Goal: Transaction & Acquisition: Book appointment/travel/reservation

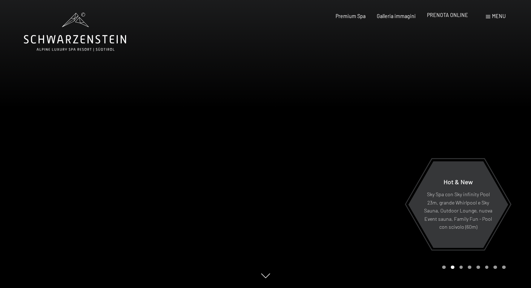
click at [458, 17] on span "PRENOTA ONLINE" at bounding box center [447, 15] width 41 height 6
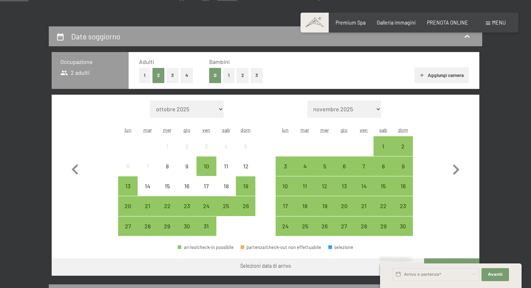
scroll to position [131, 0]
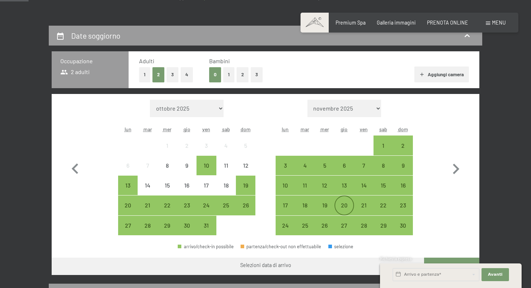
click at [346, 208] on div "20" at bounding box center [344, 211] width 18 height 18
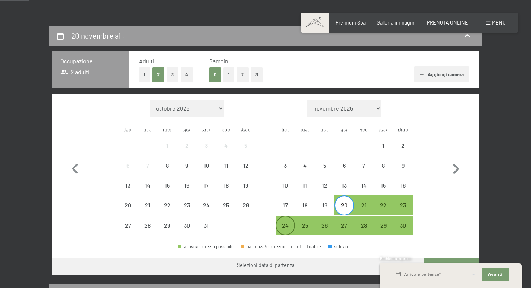
click at [283, 233] on div "24" at bounding box center [285, 232] width 18 height 18
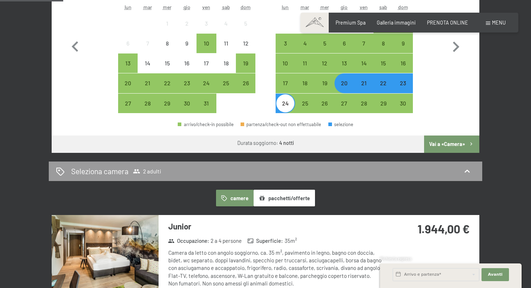
scroll to position [253, 0]
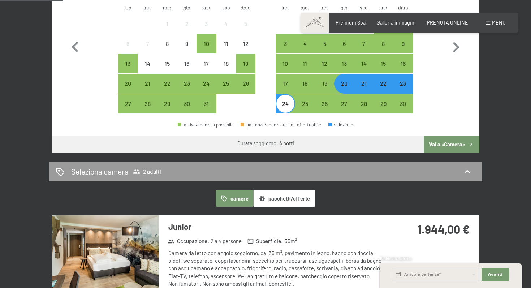
click at [343, 82] on div "20" at bounding box center [344, 90] width 18 height 18
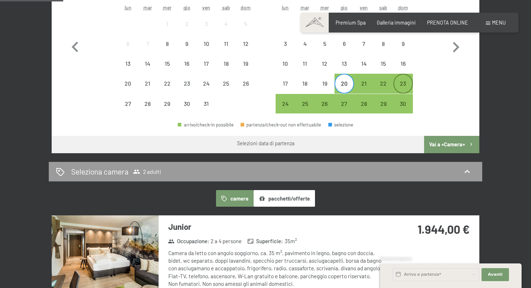
click at [404, 85] on div "23" at bounding box center [403, 90] width 18 height 18
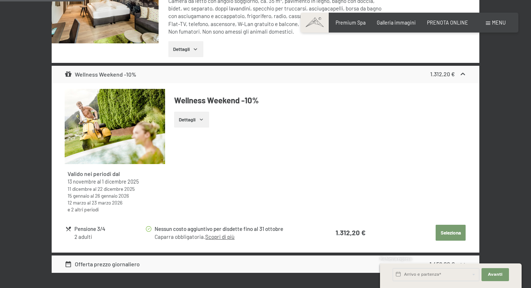
scroll to position [506, 0]
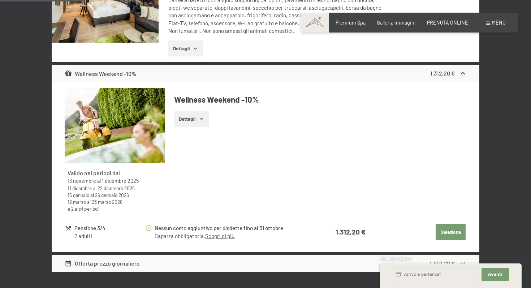
click at [454, 230] on button "Seleziona" at bounding box center [451, 232] width 30 height 16
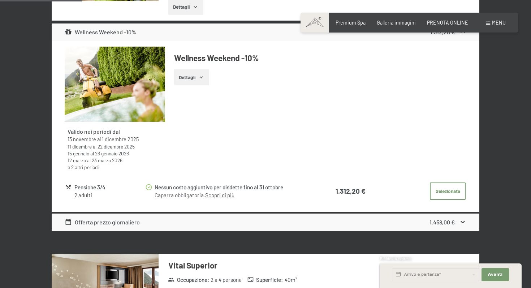
scroll to position [548, 0]
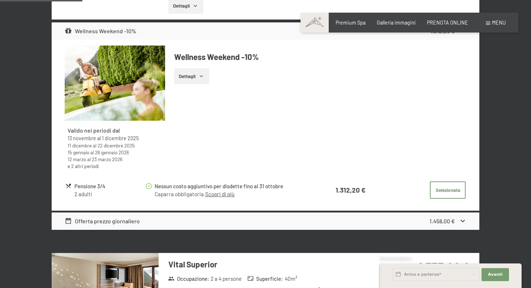
click at [457, 26] on div "Prenotazione Richiesta Premium Spa Galleria immagini PRENOTA ONLINE Menu DE IT …" at bounding box center [409, 22] width 192 height 7
click at [453, 21] on span "PRENOTA ONLINE" at bounding box center [447, 21] width 41 height 6
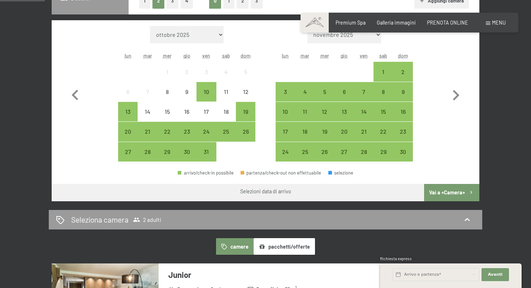
scroll to position [210, 0]
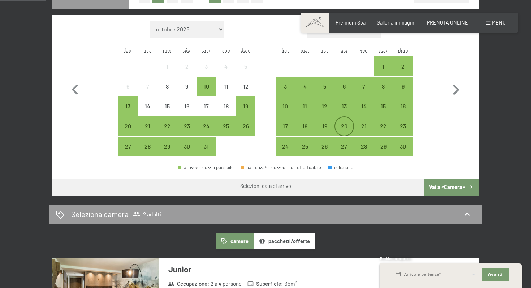
click at [344, 126] on div "20" at bounding box center [344, 132] width 18 height 18
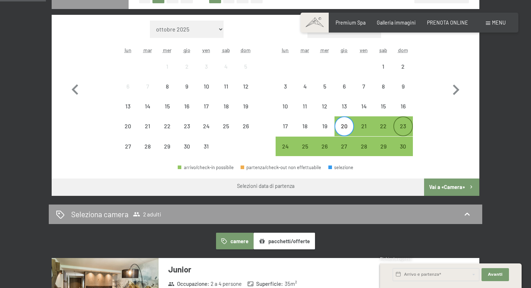
click at [406, 127] on div "23" at bounding box center [403, 132] width 18 height 18
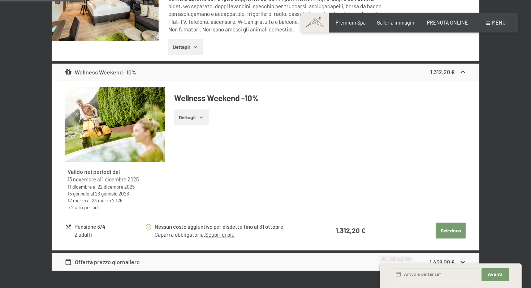
scroll to position [508, 0]
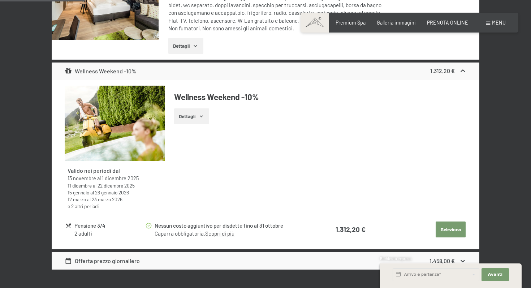
click at [445, 233] on button "Seleziona" at bounding box center [451, 229] width 30 height 16
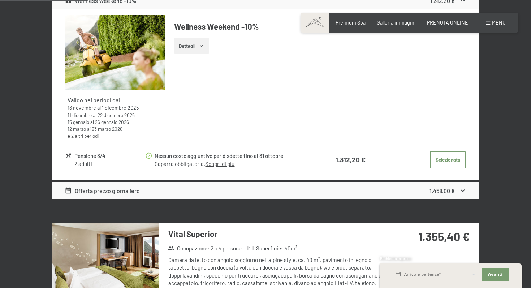
scroll to position [583, 0]
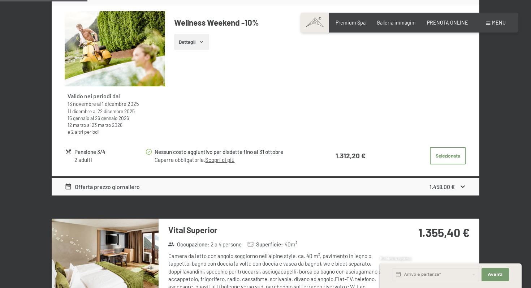
click at [464, 188] on icon at bounding box center [463, 187] width 8 height 8
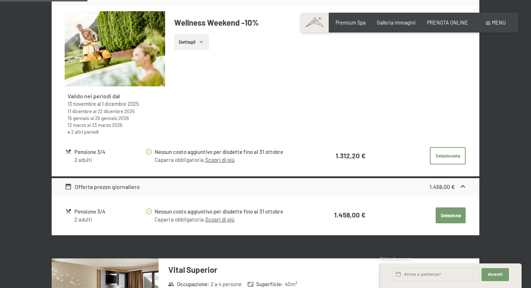
click at [464, 187] on icon at bounding box center [463, 186] width 4 height 3
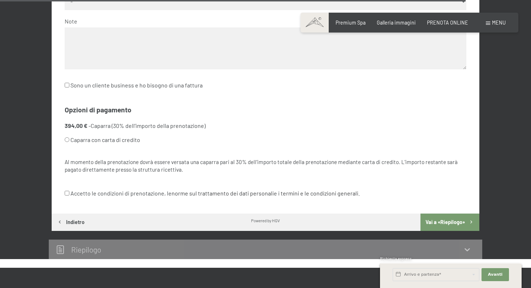
scroll to position [3129, 0]
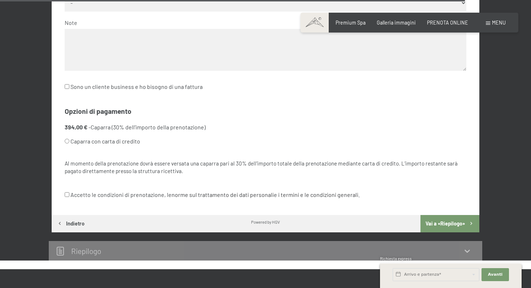
click at [68, 195] on input "Accetto le condizioni di prenotazione, le norme sul trattamento dei dati person…" at bounding box center [67, 194] width 5 height 5
checkbox input "true"
click at [66, 142] on input "Caparra con carta di credito" at bounding box center [67, 141] width 5 height 5
radio input "true"
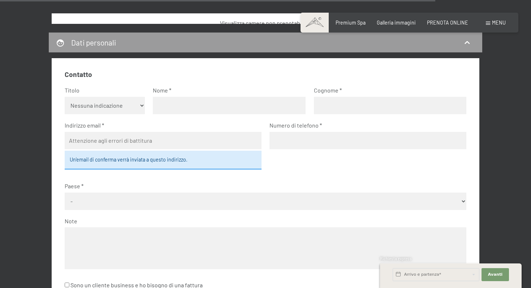
scroll to position [2930, 0]
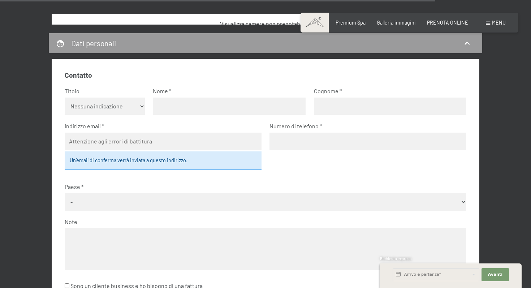
click at [138, 109] on select "Nessuna indicazione Sig.ra Sig." at bounding box center [105, 106] width 81 height 17
select select "m"
click at [65, 98] on select "Nessuna indicazione Sig.ra Sig." at bounding box center [105, 106] width 81 height 17
click at [174, 109] on input "text" at bounding box center [229, 106] width 153 height 17
type input "Tommaso"
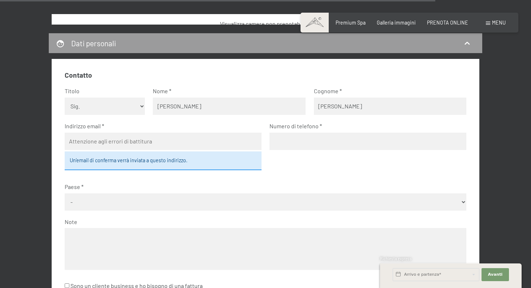
type input "Di Rino"
type input "tomdirino@gmail.com"
click at [294, 143] on input "tel" at bounding box center [368, 141] width 197 height 17
type input "3357526642"
click at [172, 164] on div "Un’email di conferma verrà inviata a questo indirizzo." at bounding box center [163, 160] width 197 height 19
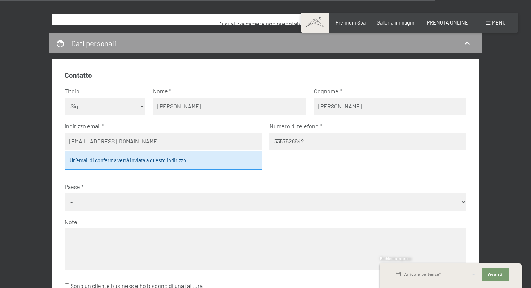
click at [158, 189] on label "Paese" at bounding box center [263, 187] width 396 height 8
click at [148, 205] on select "- Germania Austria Svizzera Italia Paesi Bassi Belgio Regno Unito Rep. Ceca Pol…" at bounding box center [266, 201] width 402 height 17
select select "ITA"
click at [65, 193] on select "- Germania Austria Svizzera Italia Paesi Bassi Belgio Regno Unito Rep. Ceca Pol…" at bounding box center [266, 201] width 402 height 17
click at [235, 163] on span "Consenso marketing*" at bounding box center [222, 164] width 55 height 7
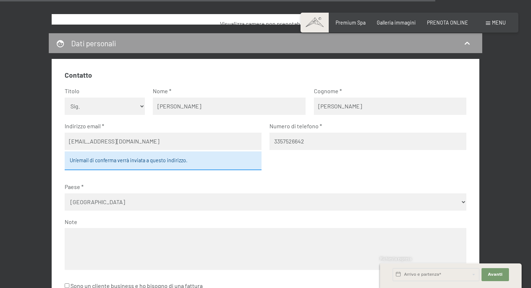
click at [192, 163] on input "Consenso marketing*" at bounding box center [188, 164] width 7 height 7
checkbox input "false"
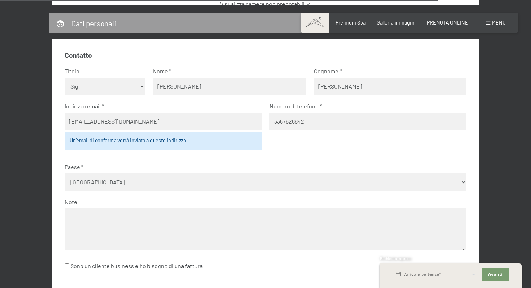
scroll to position [2951, 0]
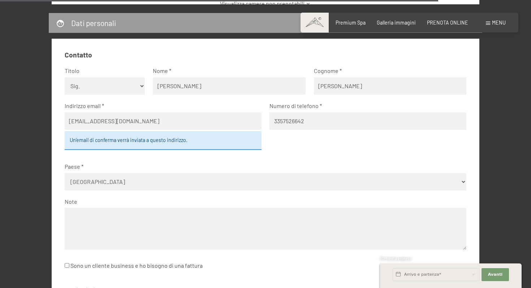
click at [153, 120] on input "tomdirino@gmail.com" at bounding box center [163, 120] width 197 height 17
type input "tomdirino@gmail.com"
click at [131, 216] on textarea at bounding box center [266, 229] width 402 height 42
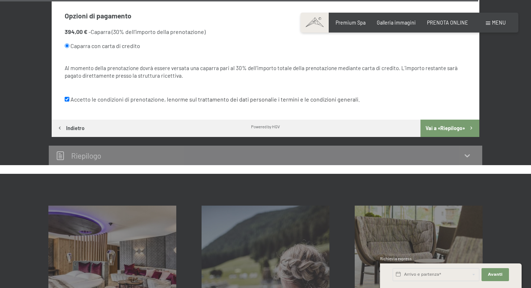
scroll to position [3225, 0]
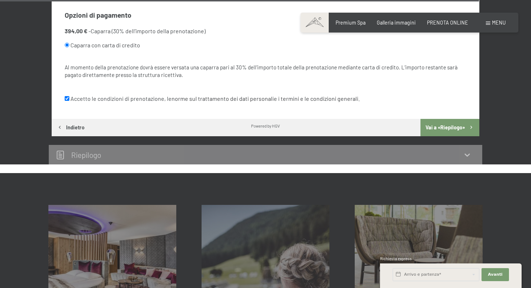
click at [461, 122] on button "Vai a «Riepilogo»" at bounding box center [450, 127] width 59 height 17
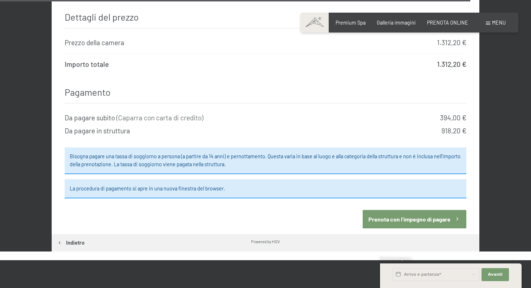
scroll to position [3472, 0]
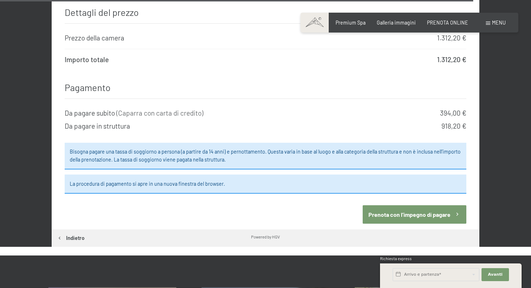
click at [435, 205] on button "Prenota con l’impegno di pagare" at bounding box center [415, 214] width 104 height 18
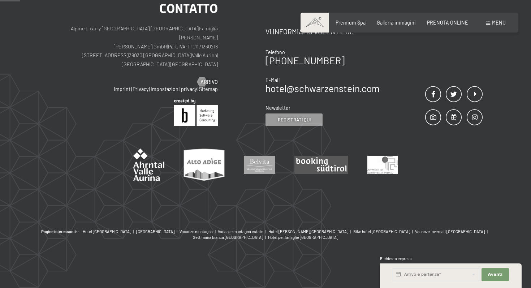
scroll to position [157, 0]
